Goal: Information Seeking & Learning: Learn about a topic

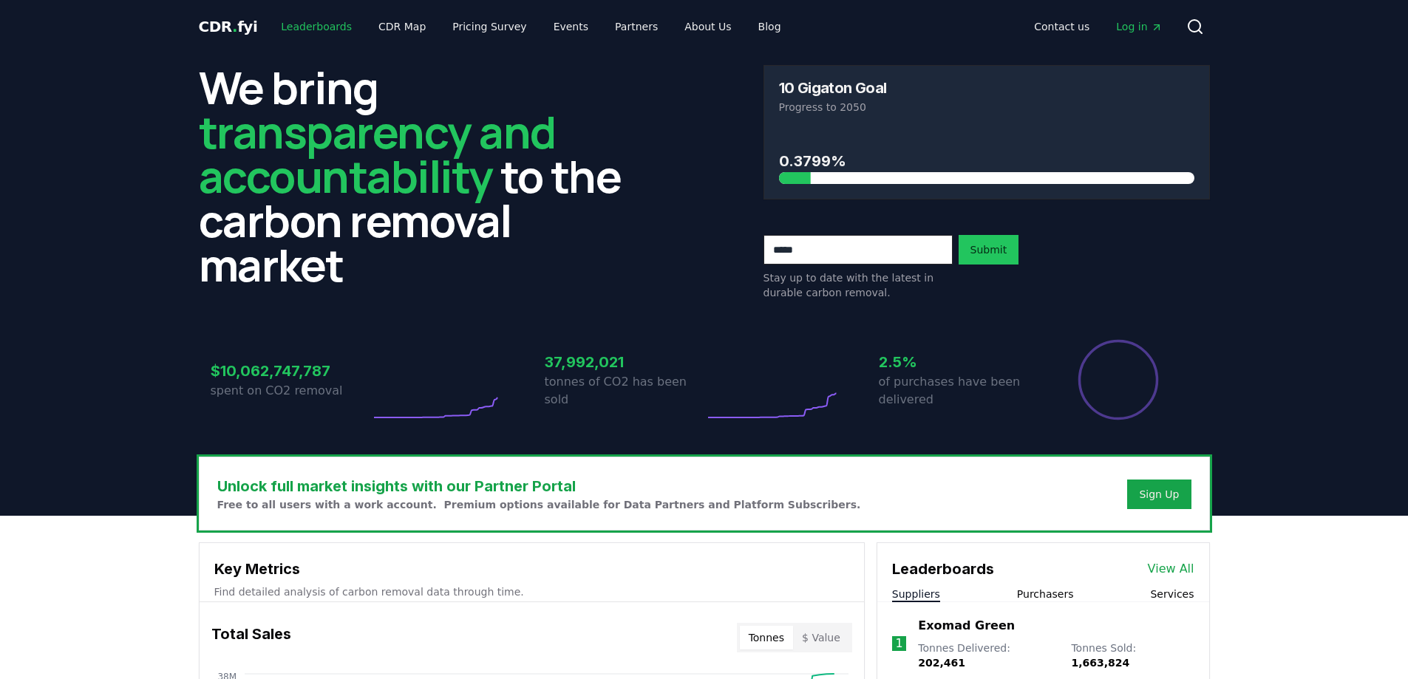
click at [324, 27] on link "Leaderboards" at bounding box center [316, 26] width 95 height 27
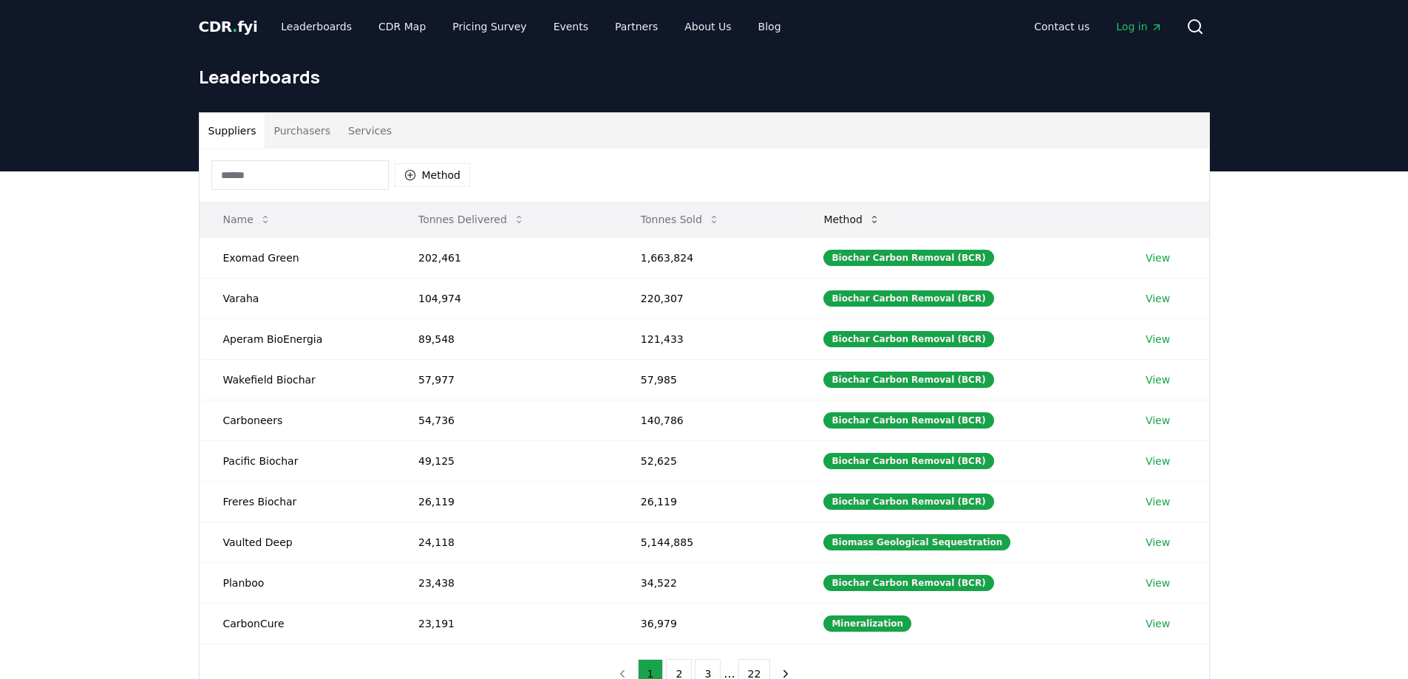
click at [834, 218] on button "Method" at bounding box center [851, 220] width 81 height 30
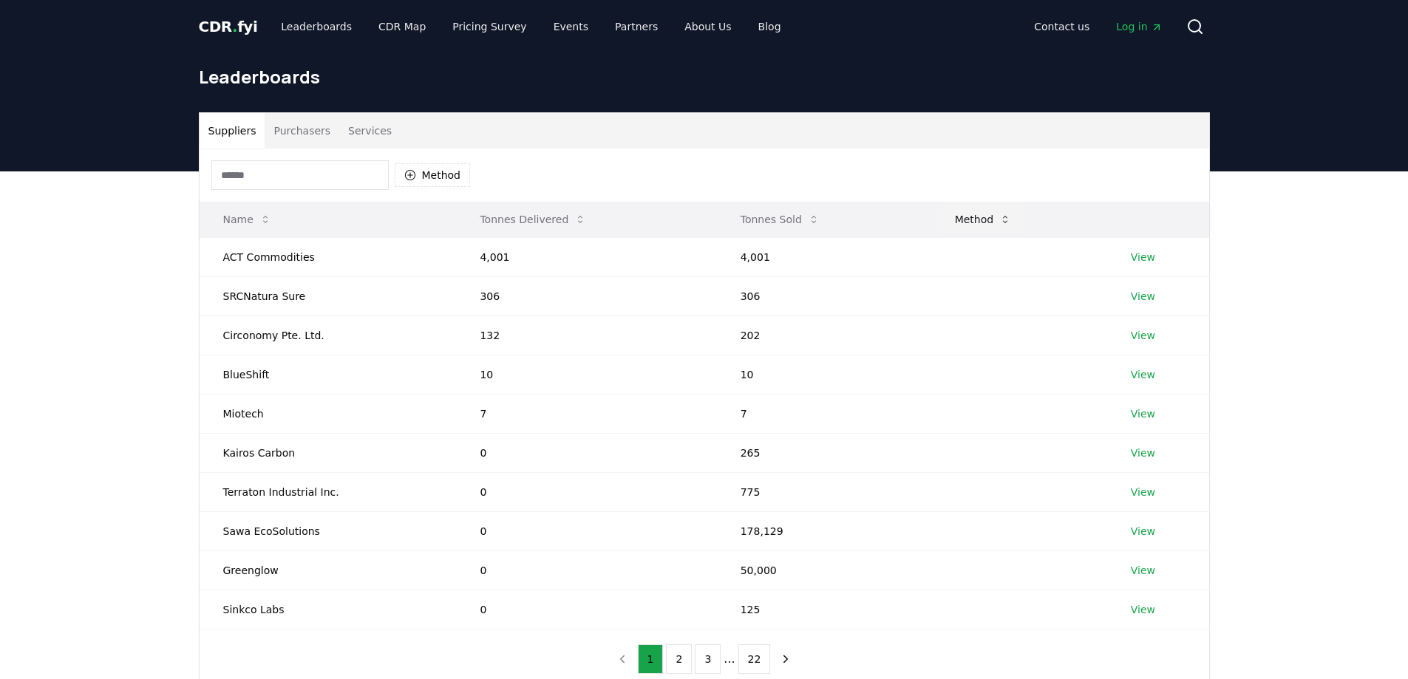
click at [964, 219] on button "Method" at bounding box center [983, 220] width 81 height 30
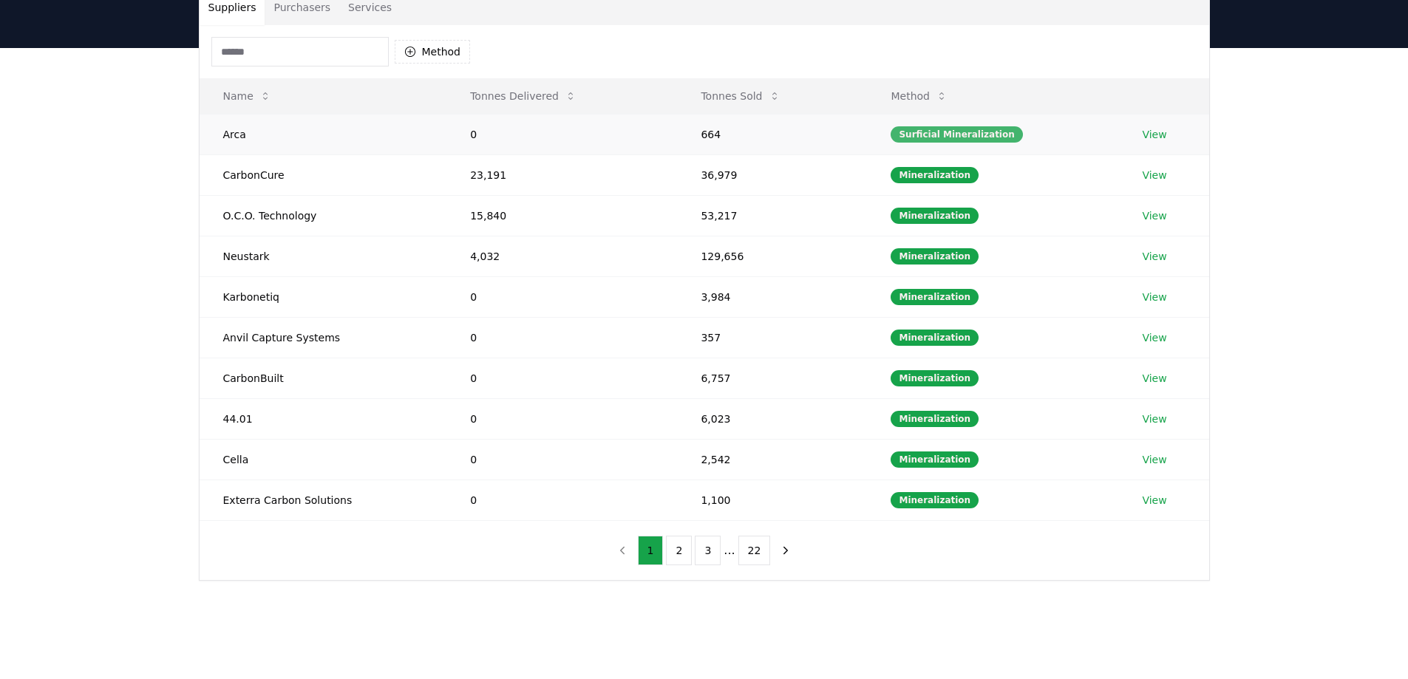
scroll to position [148, 0]
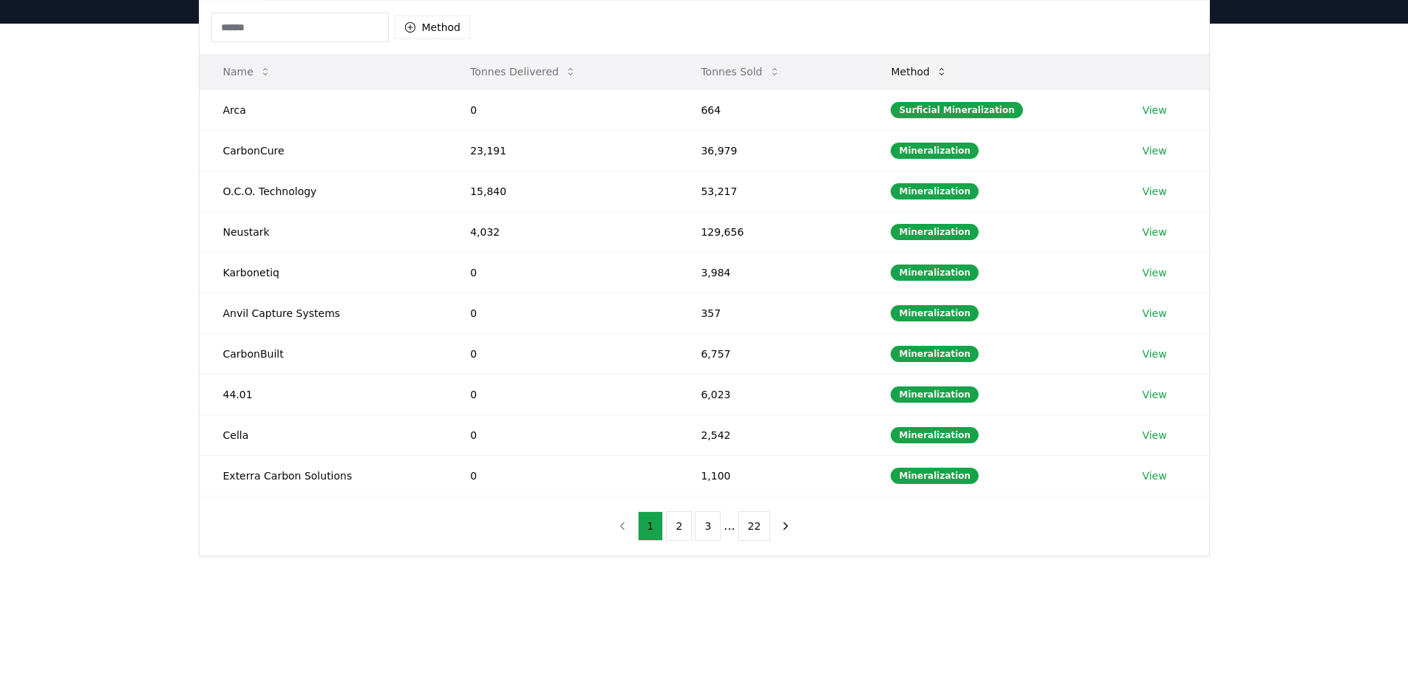
click at [947, 74] on icon at bounding box center [942, 72] width 12 height 12
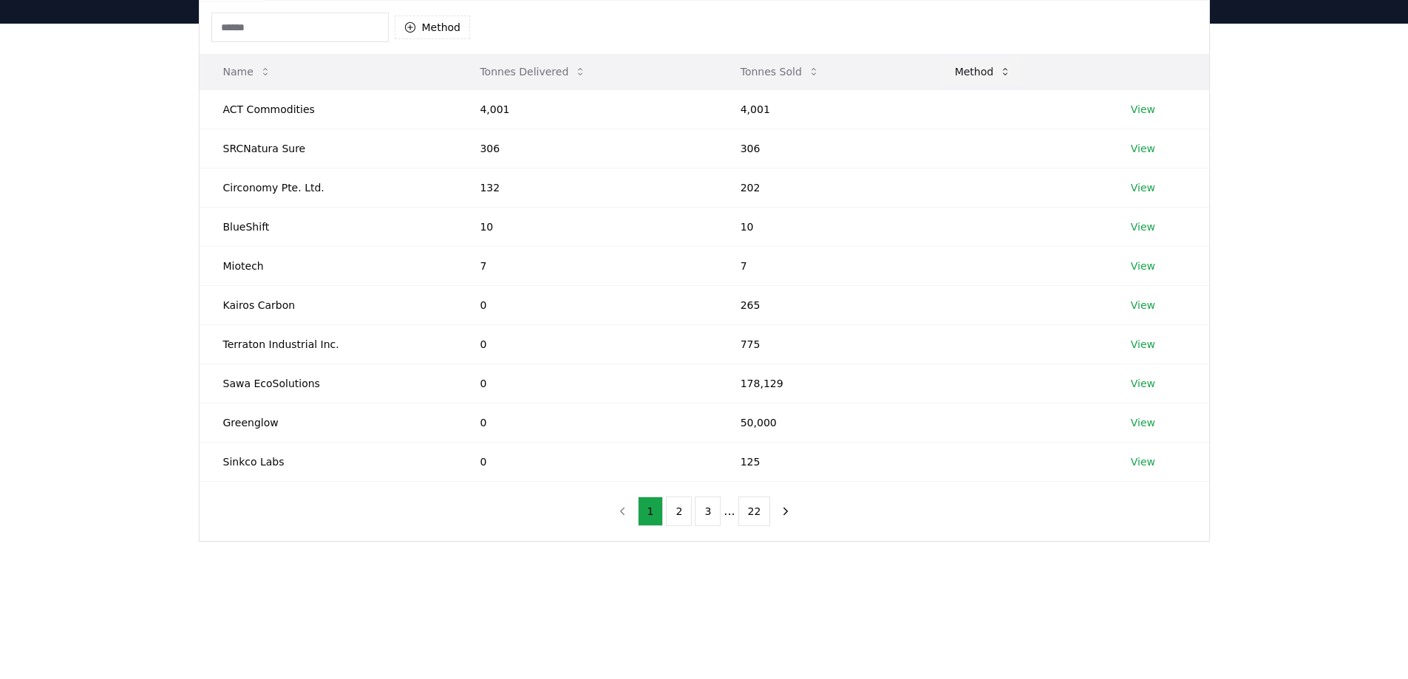
click at [970, 69] on button "Method" at bounding box center [983, 72] width 81 height 30
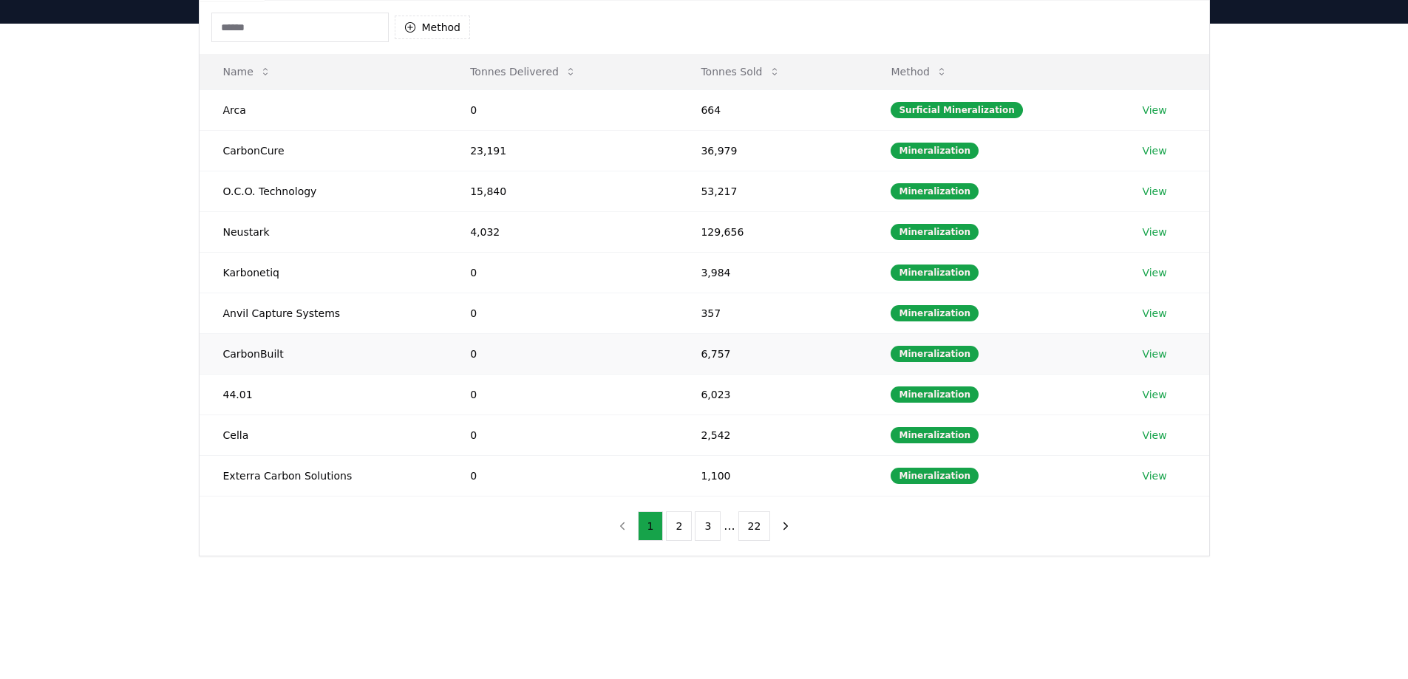
scroll to position [0, 0]
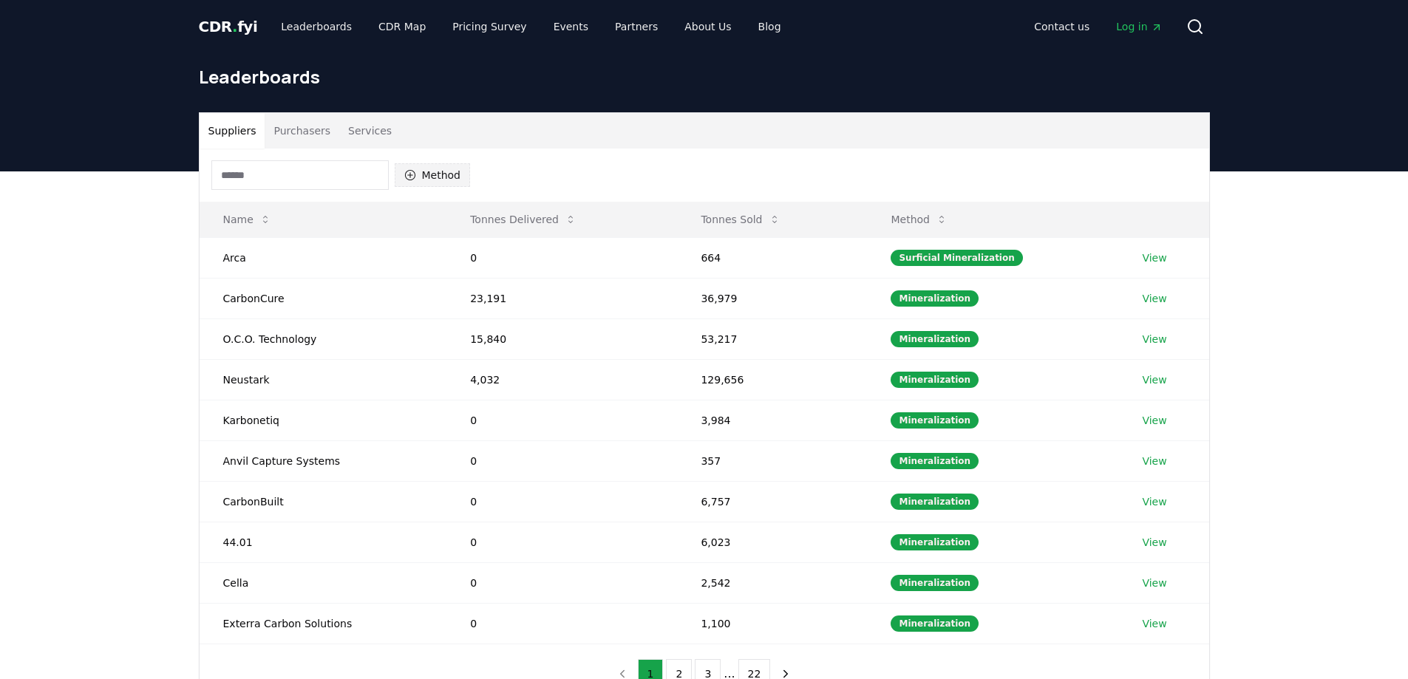
click at [414, 174] on icon "button" at bounding box center [410, 175] width 12 height 12
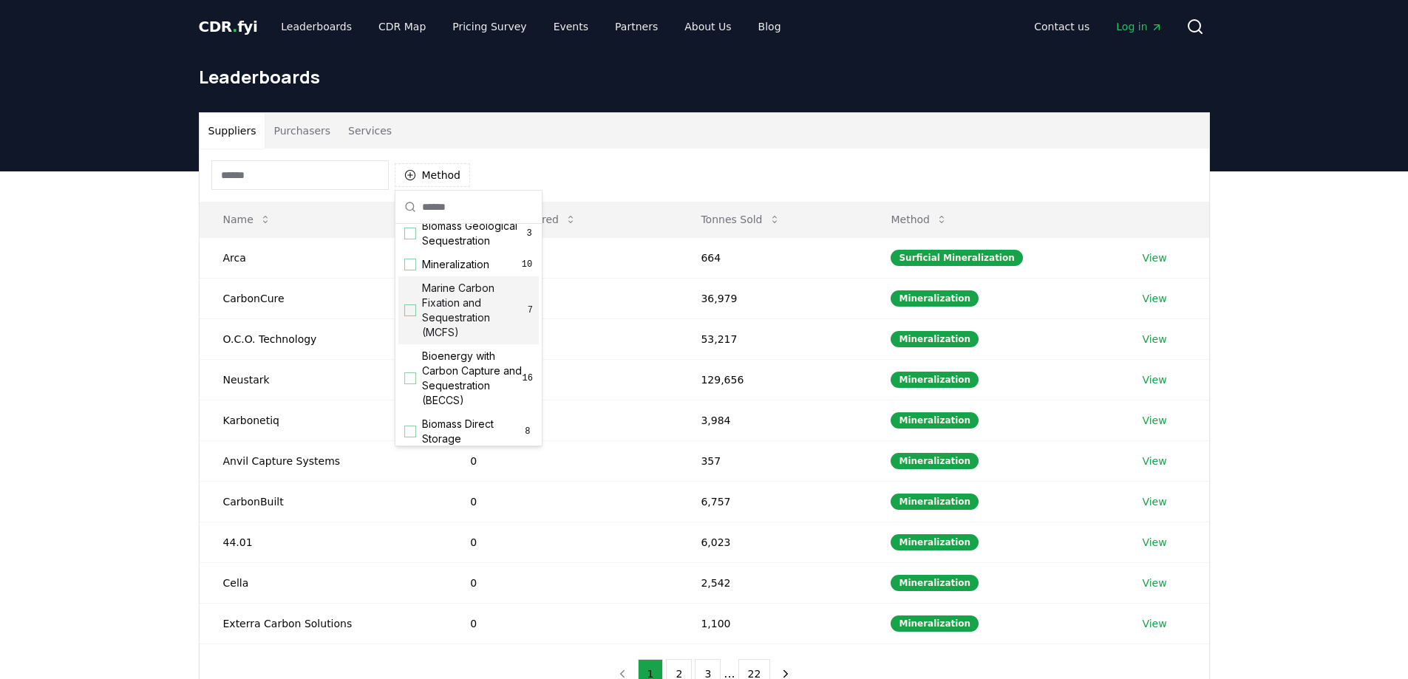
scroll to position [74, 0]
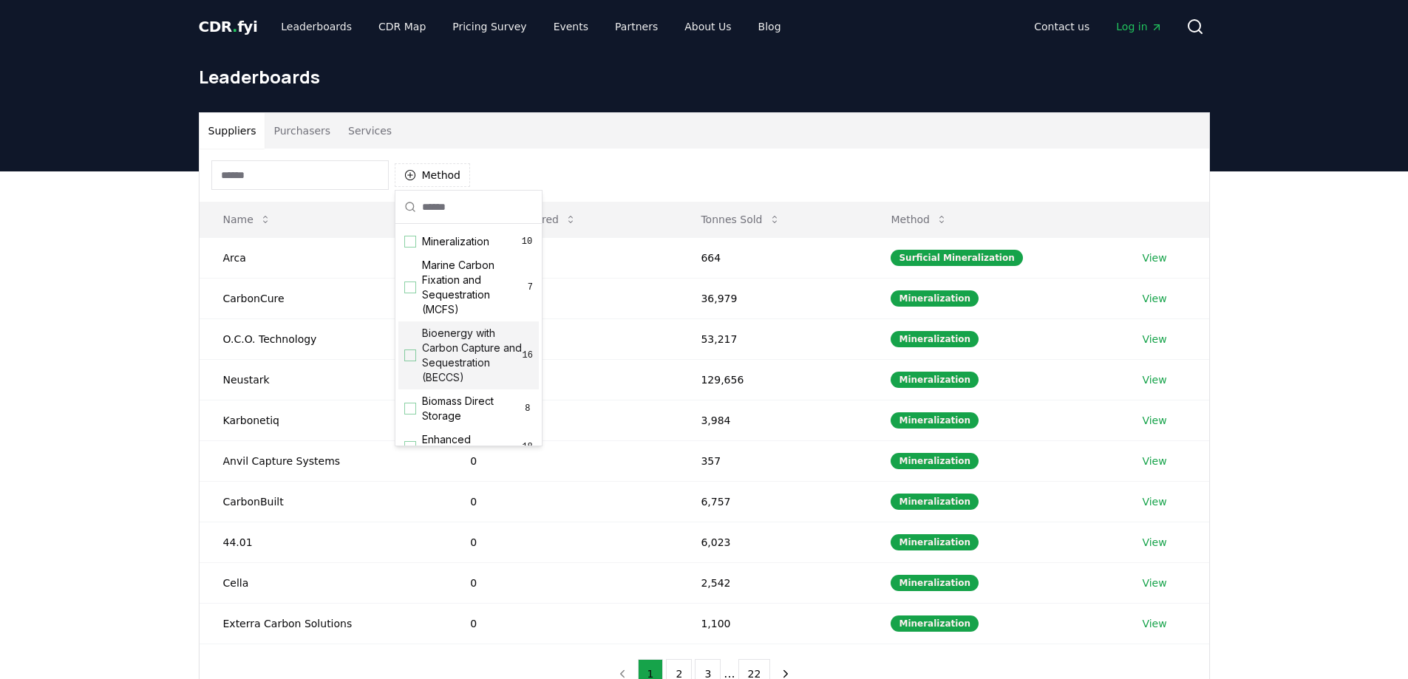
click at [412, 361] on div "Suggestions" at bounding box center [410, 356] width 12 height 12
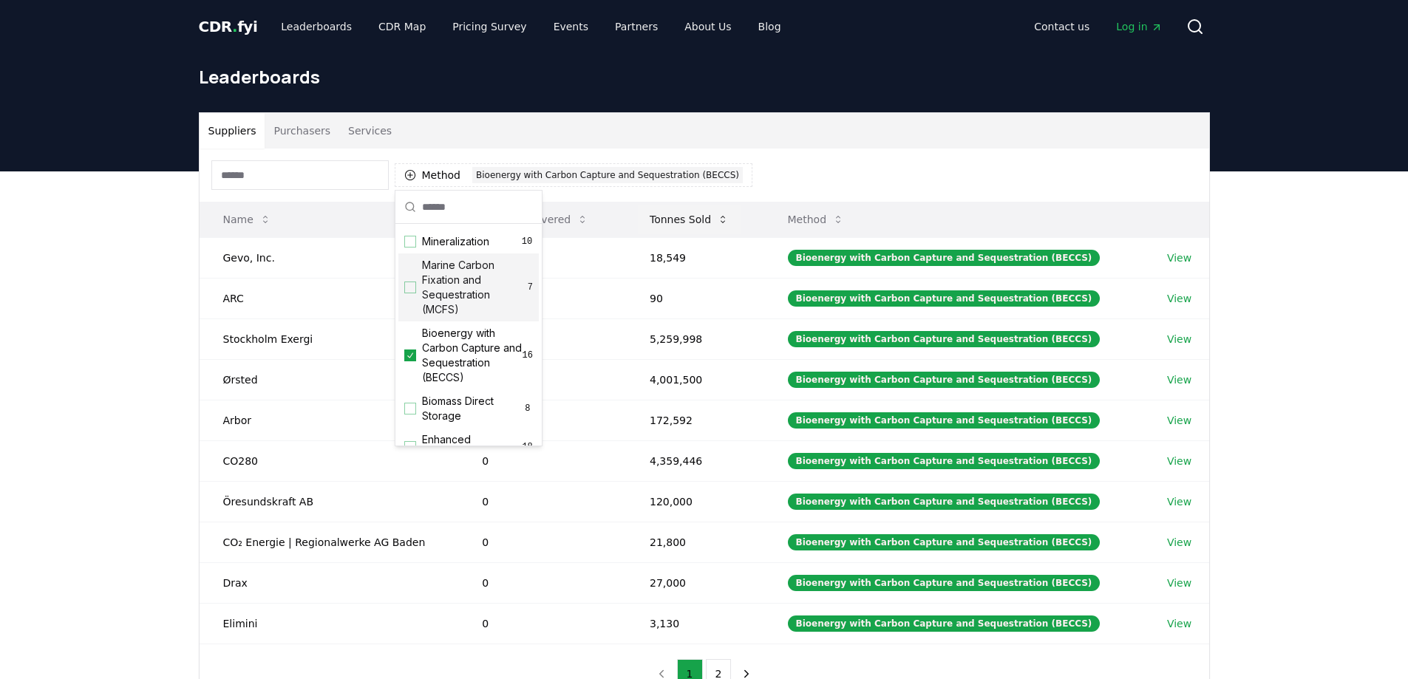
click at [720, 221] on button "Tonnes Sold" at bounding box center [689, 220] width 103 height 30
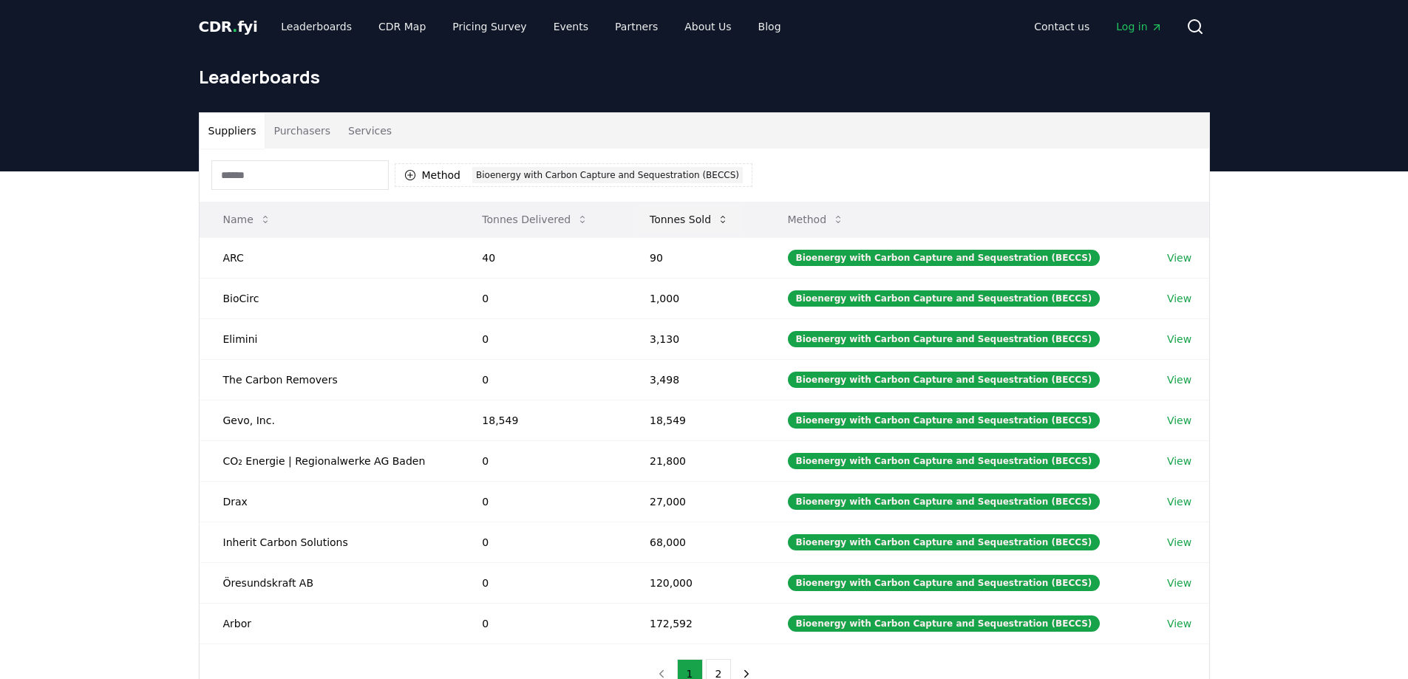
click at [721, 219] on icon at bounding box center [723, 220] width 12 height 12
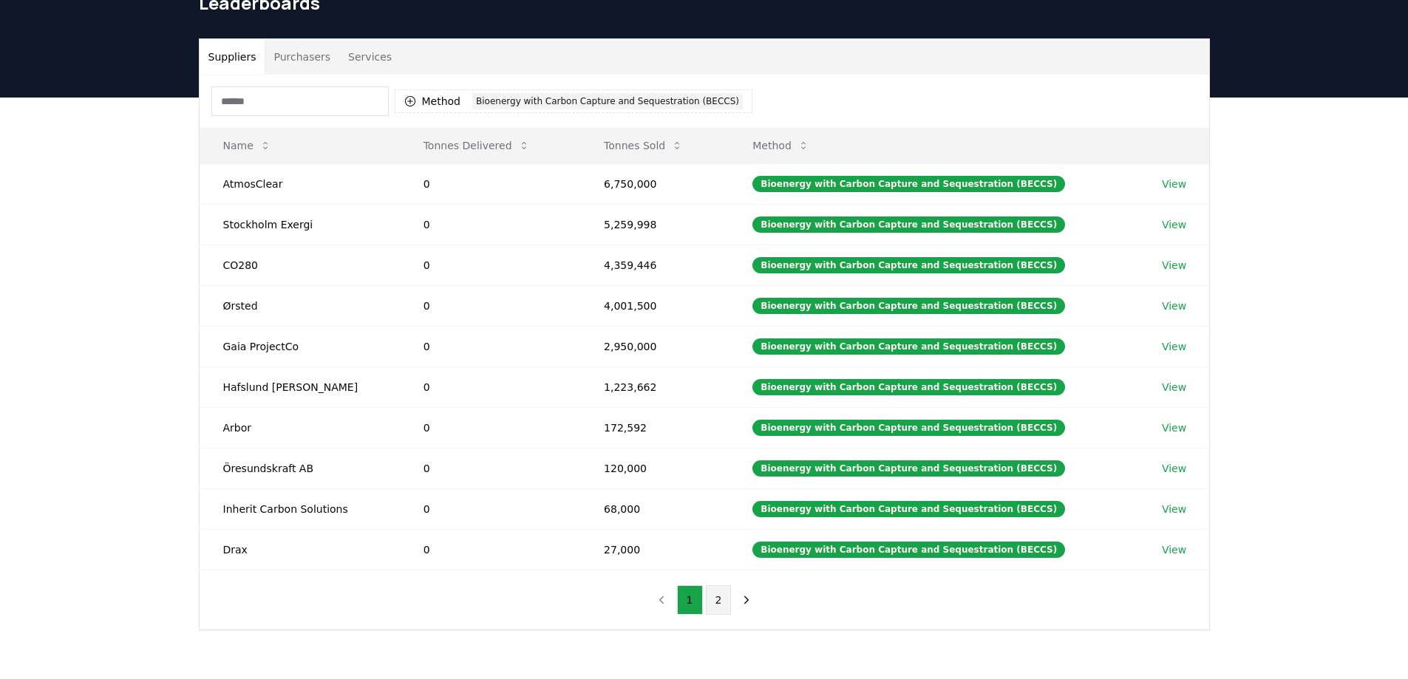
click at [715, 608] on button "2" at bounding box center [719, 600] width 26 height 30
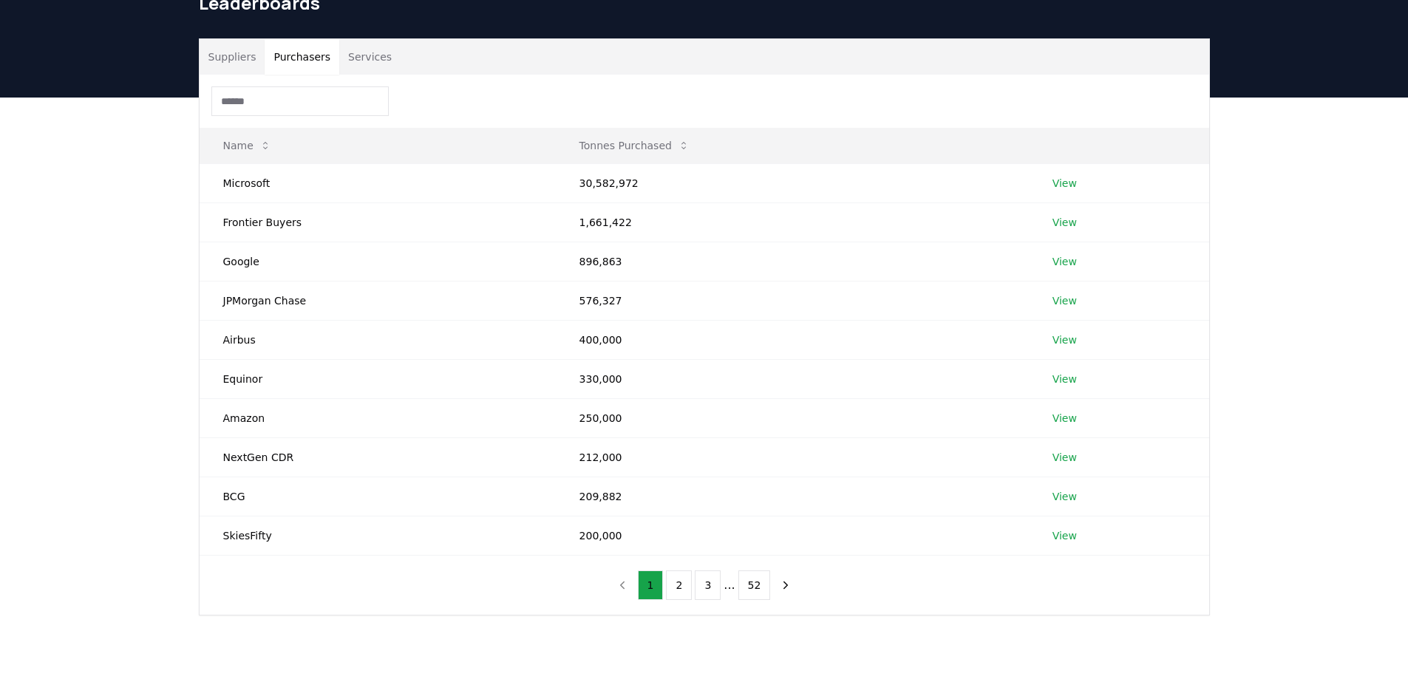
click at [304, 62] on button "Purchasers" at bounding box center [302, 56] width 75 height 35
click at [1069, 185] on link "View" at bounding box center [1064, 183] width 24 height 15
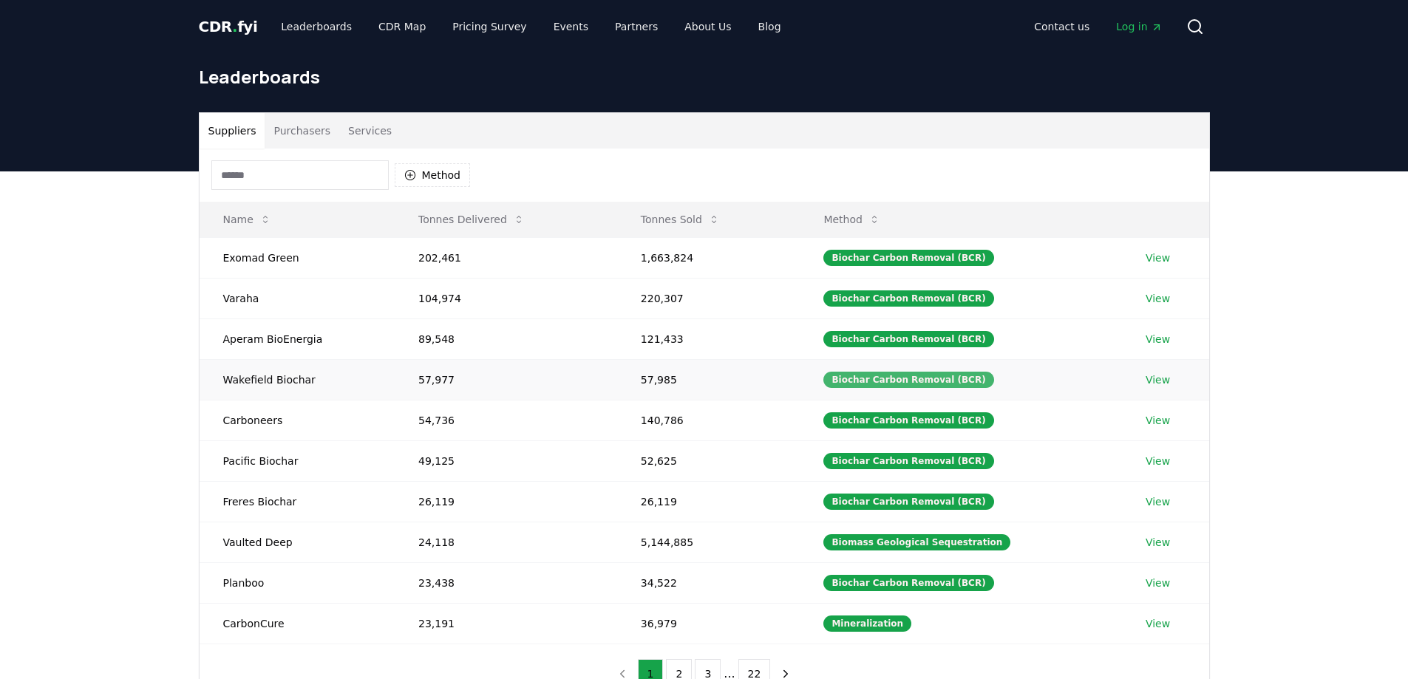
scroll to position [74, 0]
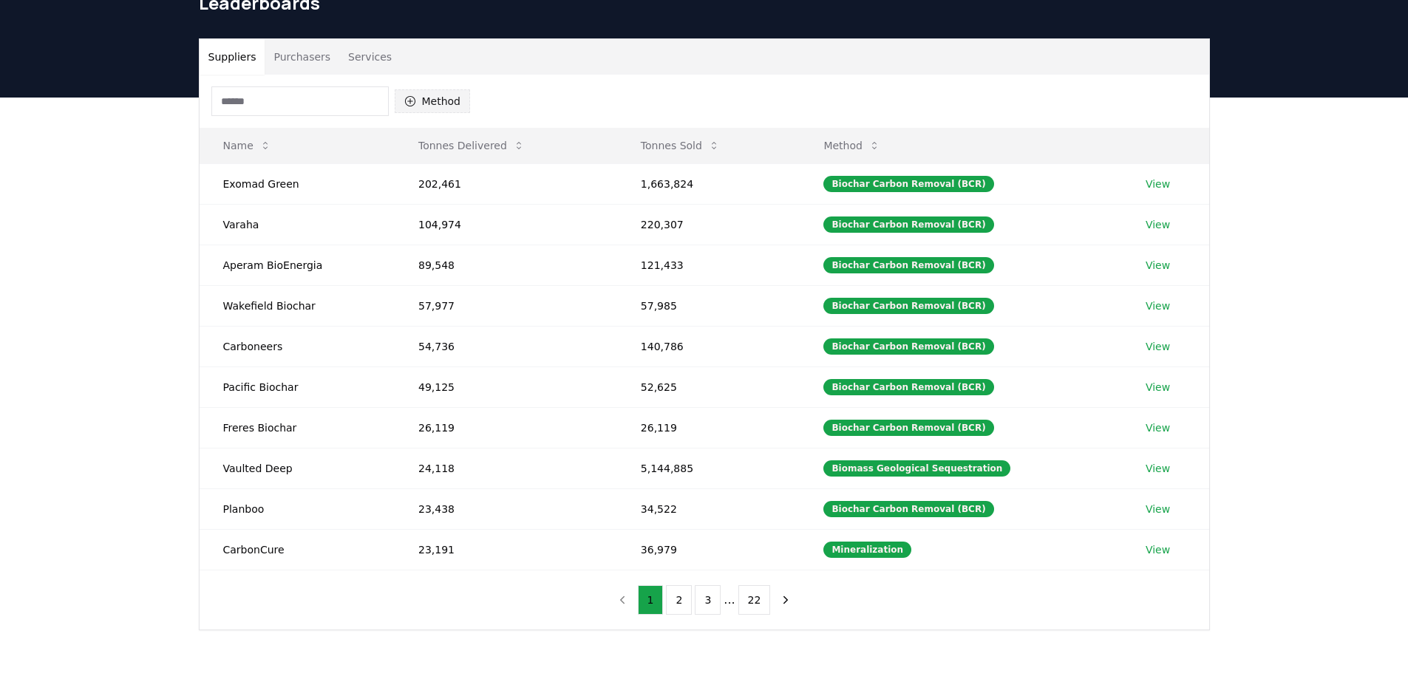
click at [440, 101] on button "Method" at bounding box center [433, 101] width 76 height 24
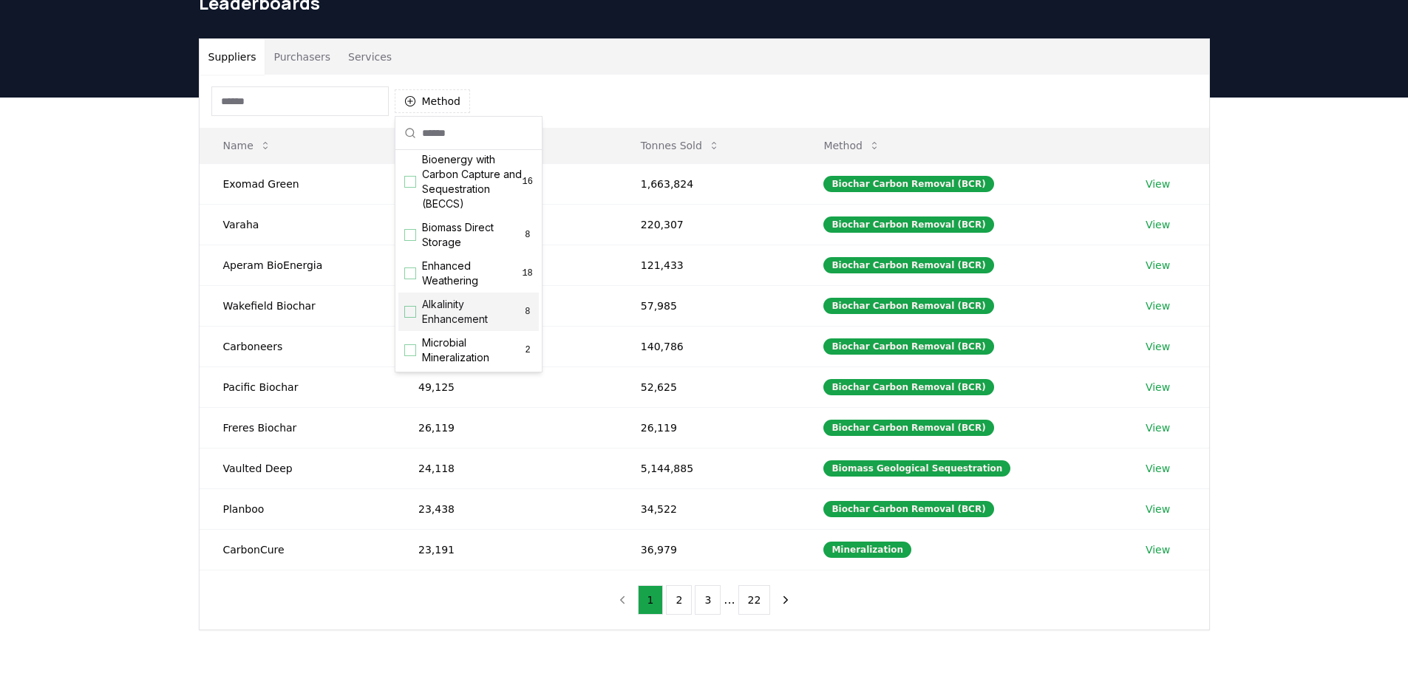
scroll to position [148, 0]
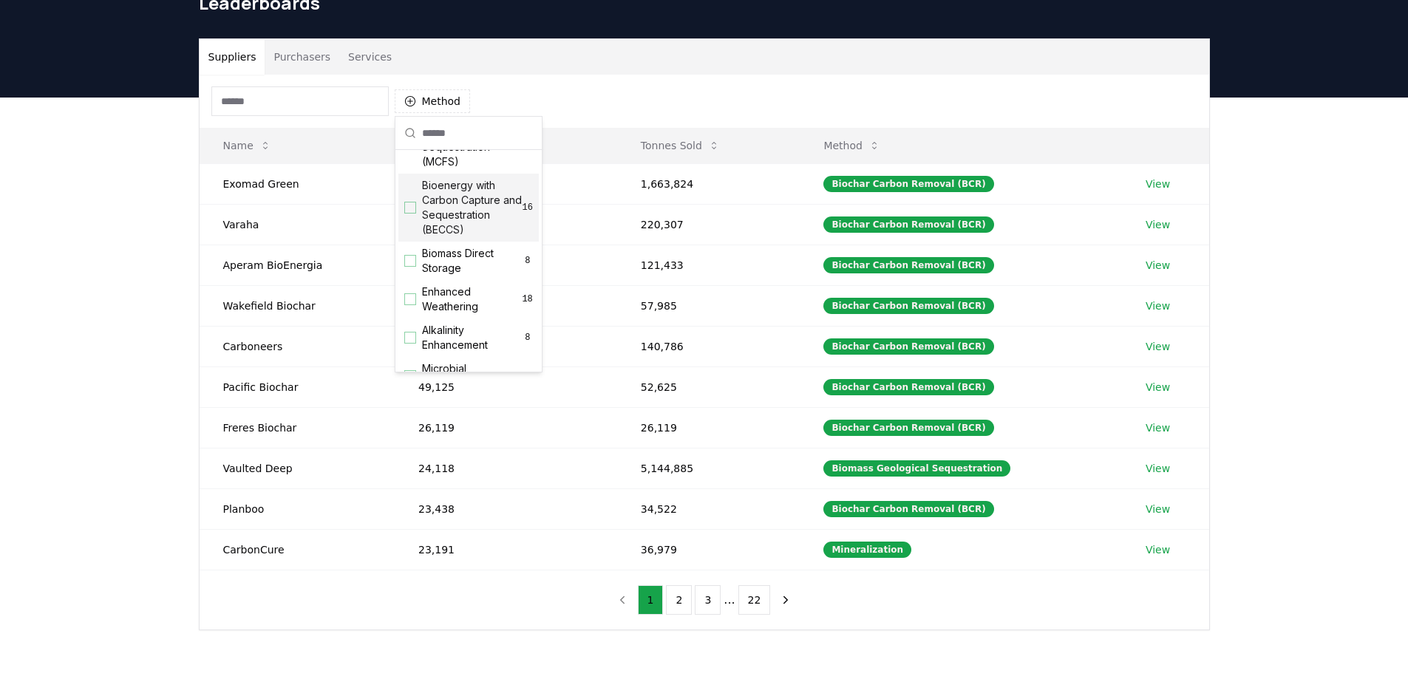
click at [407, 214] on div "Suggestions" at bounding box center [410, 208] width 12 height 12
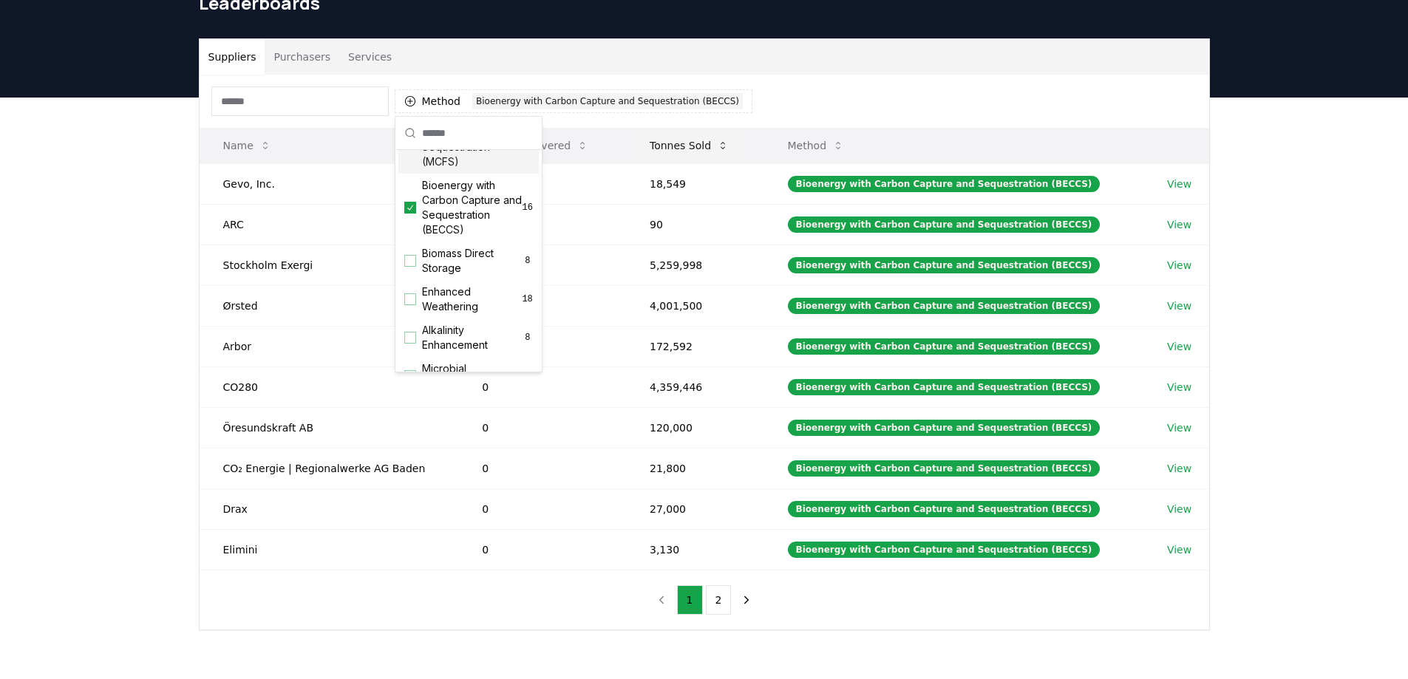
click at [651, 143] on button "Tonnes Sold" at bounding box center [689, 146] width 103 height 30
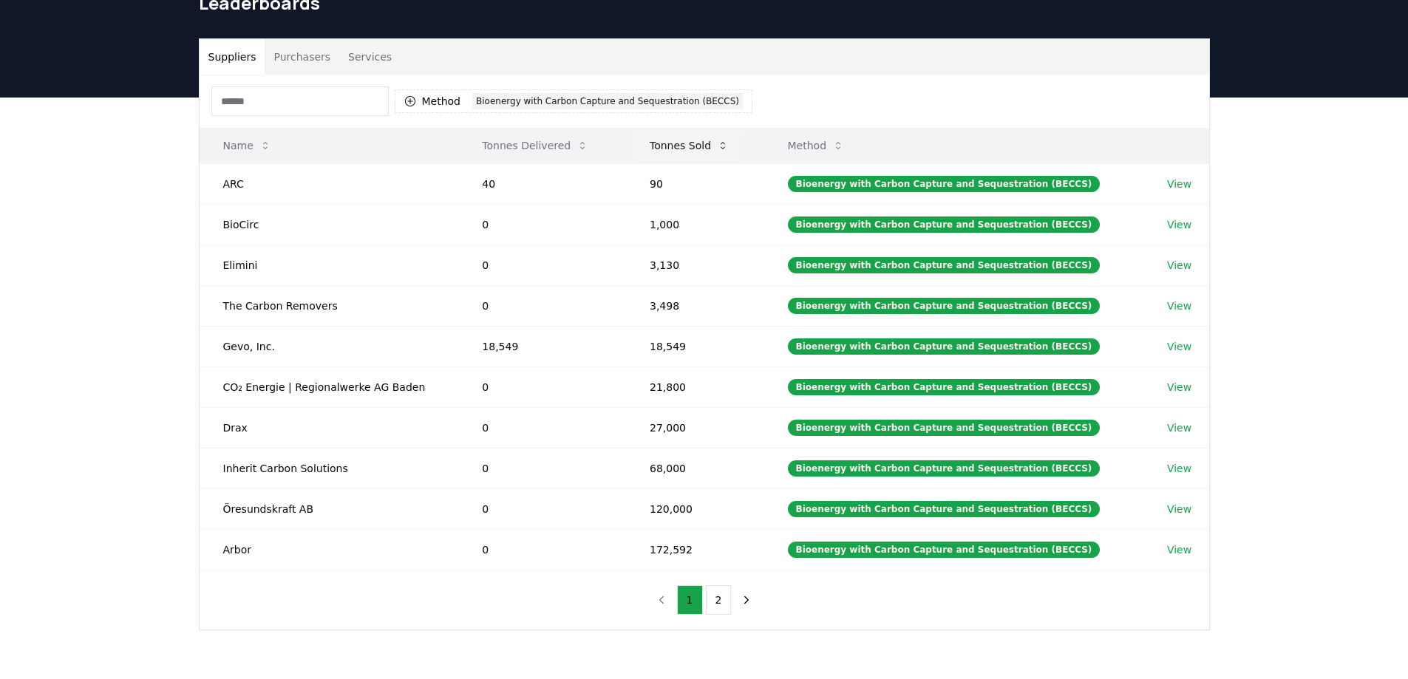
click at [671, 142] on button "Tonnes Sold" at bounding box center [689, 146] width 103 height 30
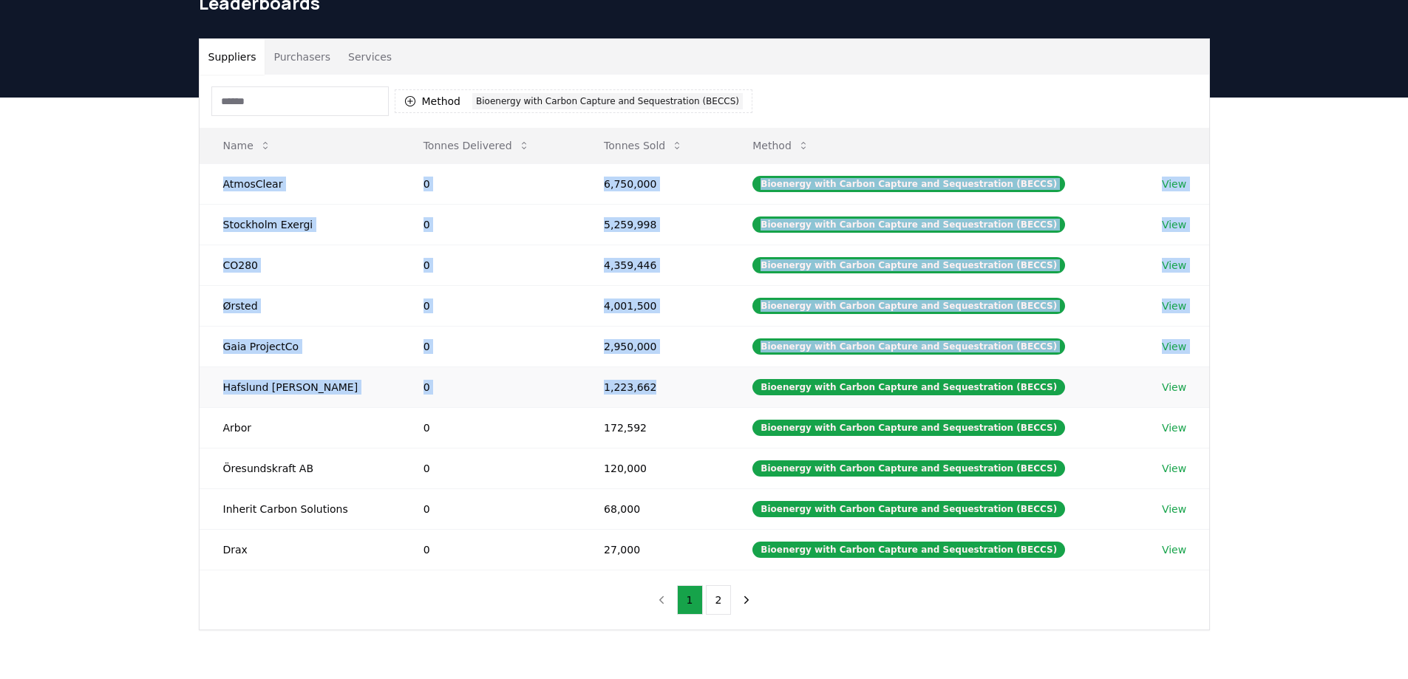
drag, startPoint x: 217, startPoint y: 188, endPoint x: 667, endPoint y: 399, distance: 497.9
click at [667, 399] on tbody "AtmosClear 0 6,750,000 Bioenergy with Carbon Capture and Sequestration (BECCS) …" at bounding box center [704, 366] width 1009 height 406
copy tbody "AtmosClear 0 6,750,000 Bioenergy with Carbon Capture and Sequestration (BECCS) …"
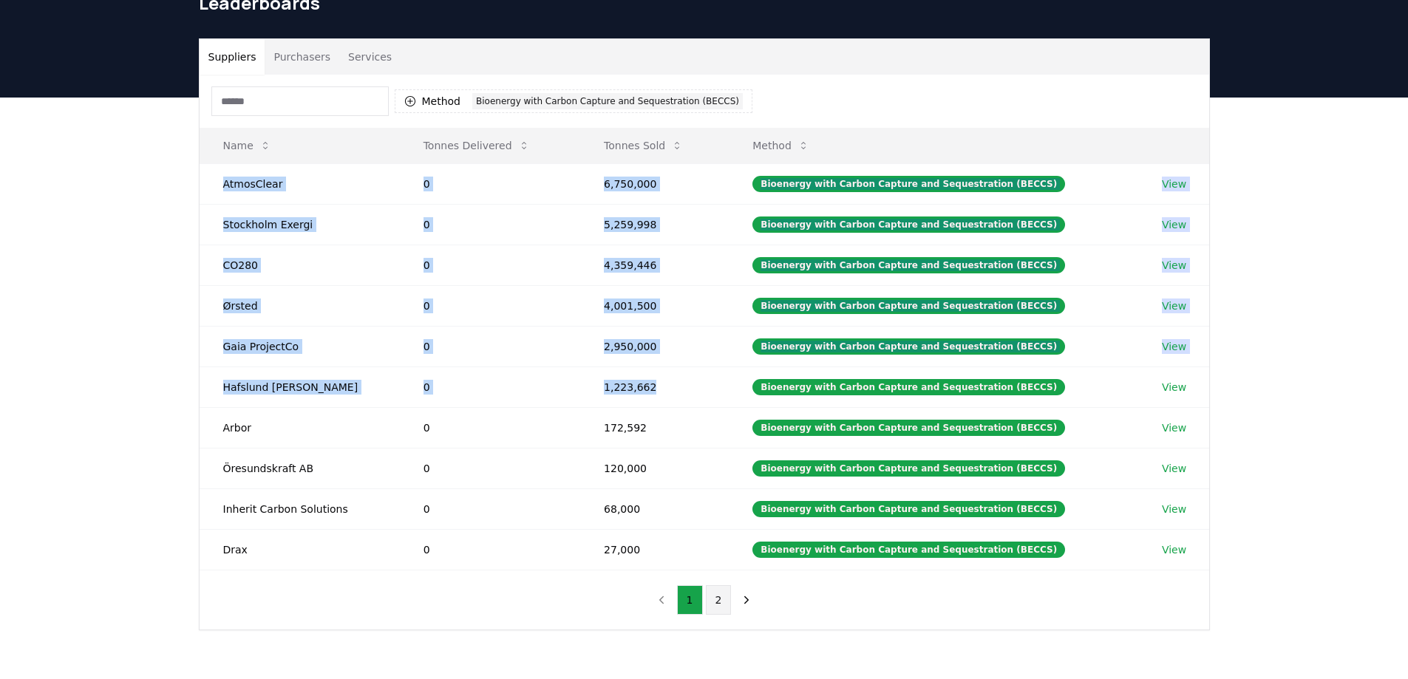
click at [725, 604] on button "2" at bounding box center [719, 600] width 26 height 30
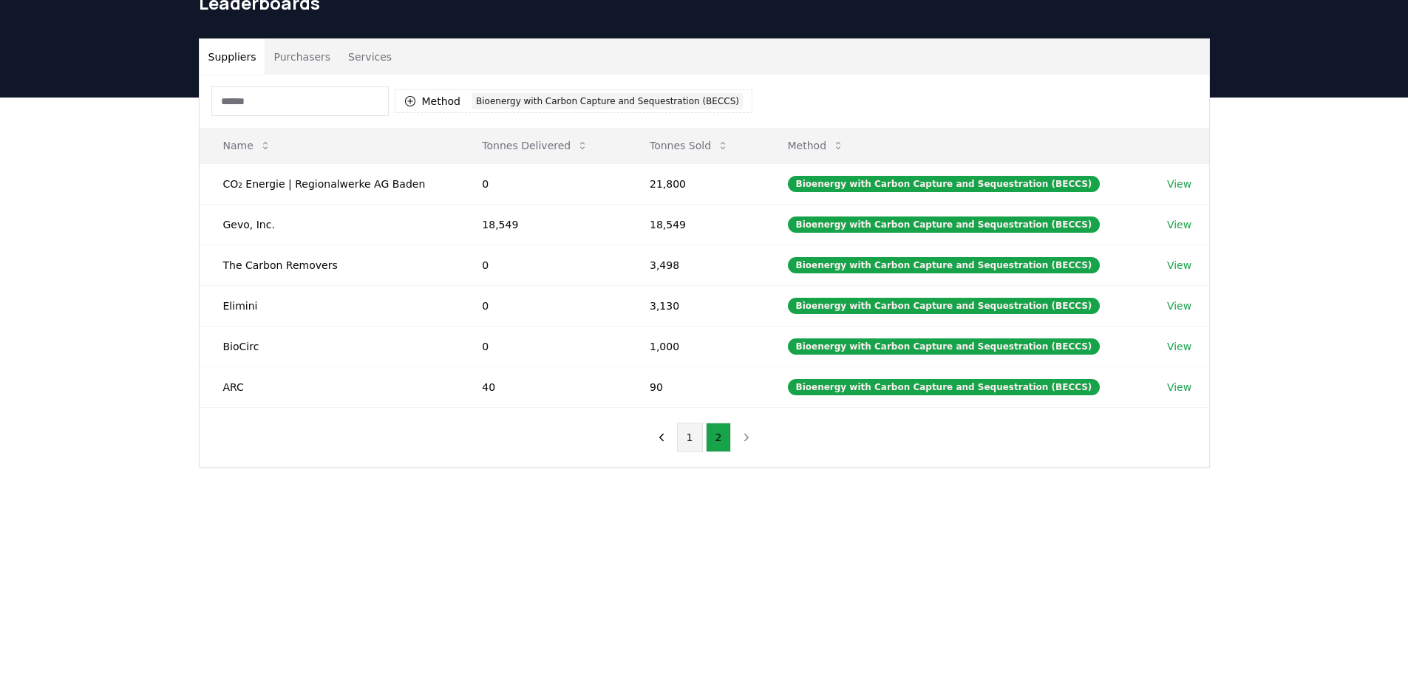
click at [682, 436] on button "1" at bounding box center [690, 438] width 26 height 30
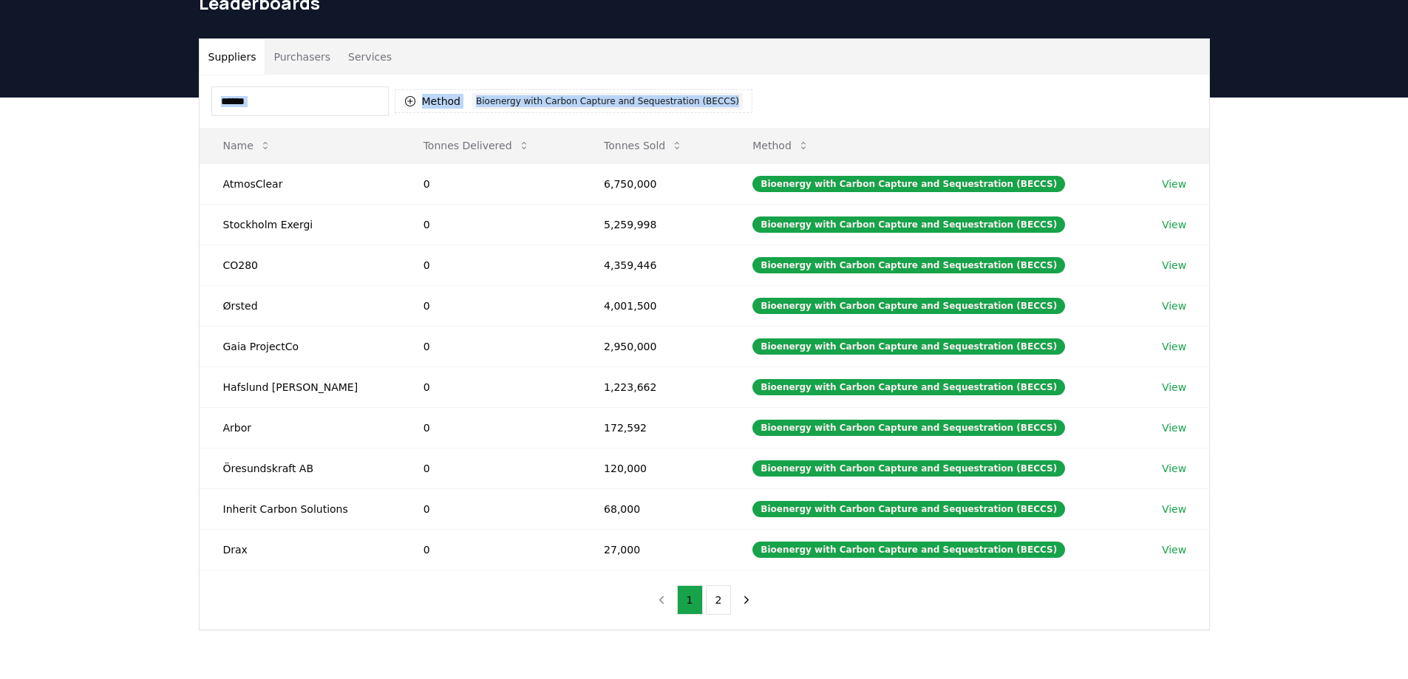
drag, startPoint x: 956, startPoint y: 52, endPoint x: 924, endPoint y: 98, distance: 56.4
click at [924, 98] on div "Suppliers Purchasers Services Method 1 Bioenergy with Carbon Capture and Seques…" at bounding box center [704, 334] width 1009 height 590
